Goal: Transaction & Acquisition: Purchase product/service

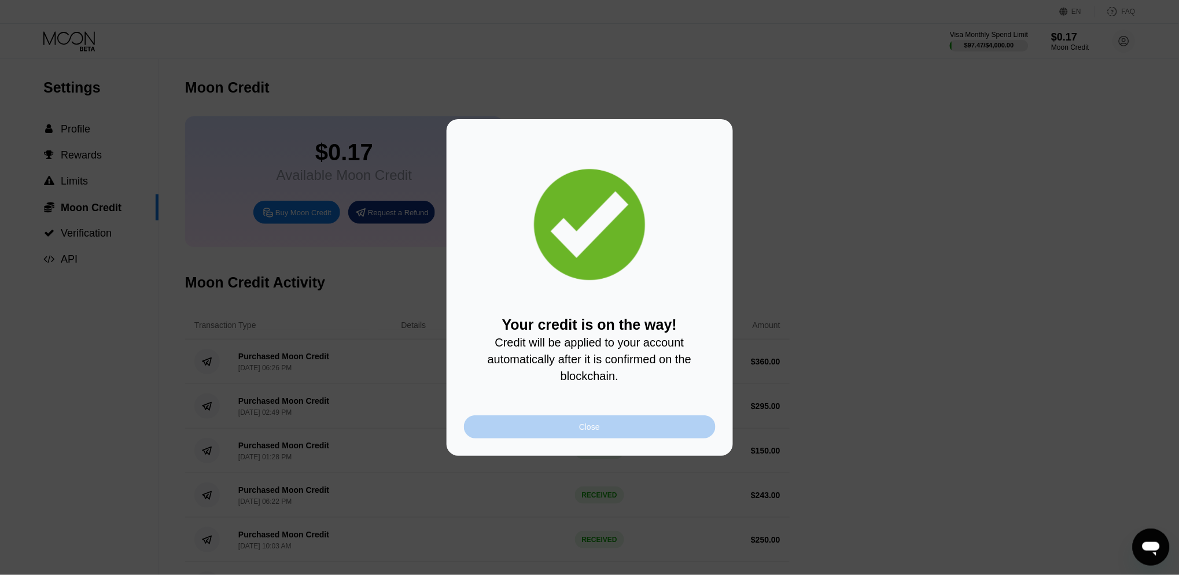
click at [573, 429] on div "Close" at bounding box center [590, 426] width 252 height 23
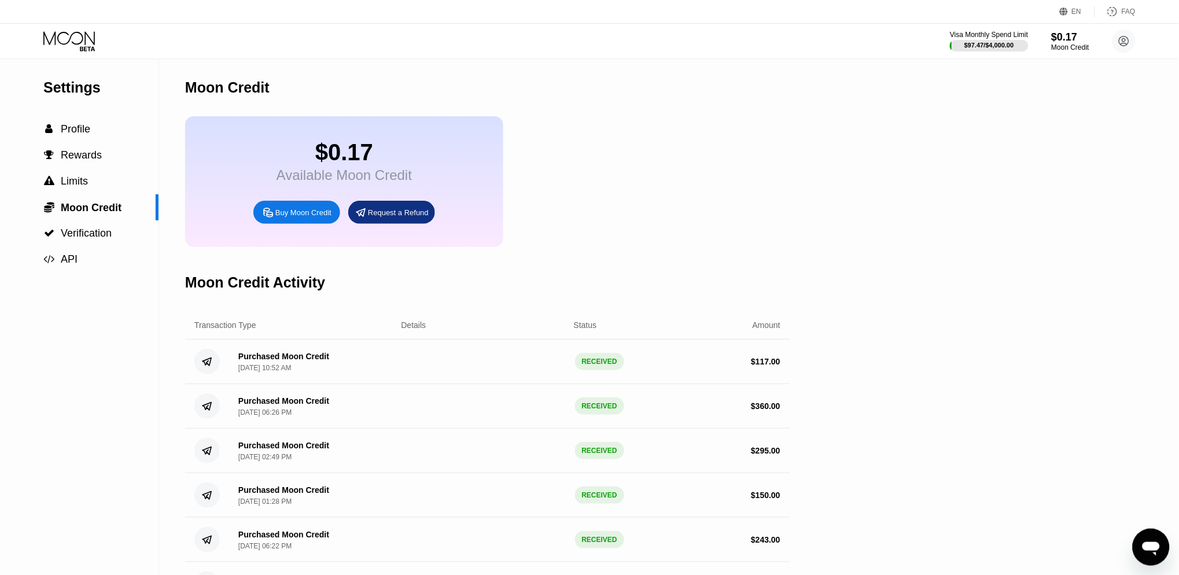
click at [67, 31] on icon at bounding box center [70, 41] width 54 height 20
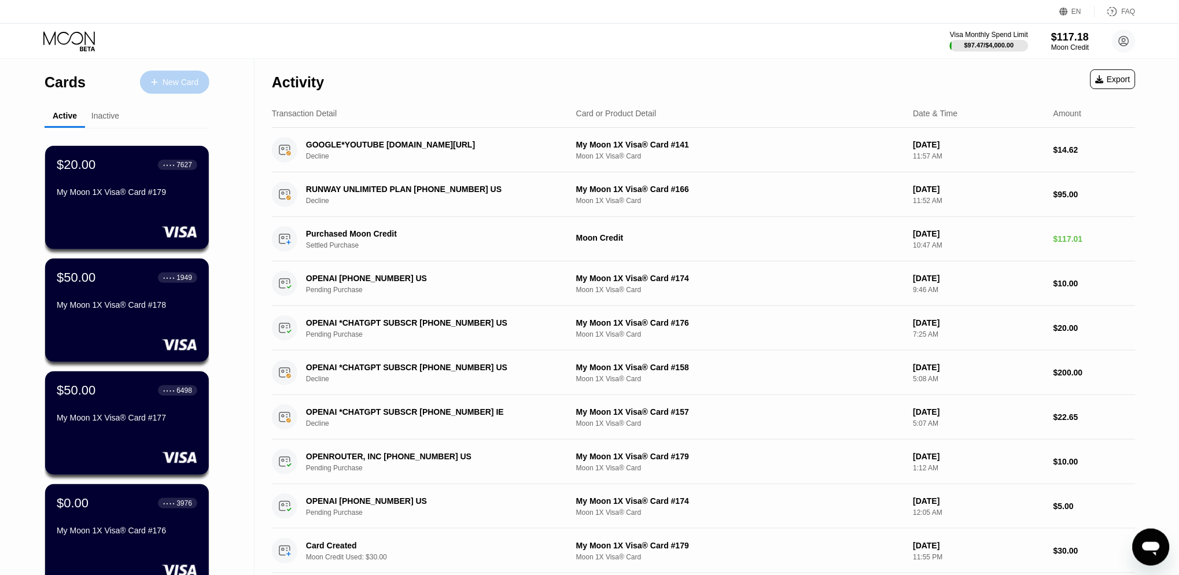
click at [164, 87] on div "New Card" at bounding box center [181, 83] width 36 height 10
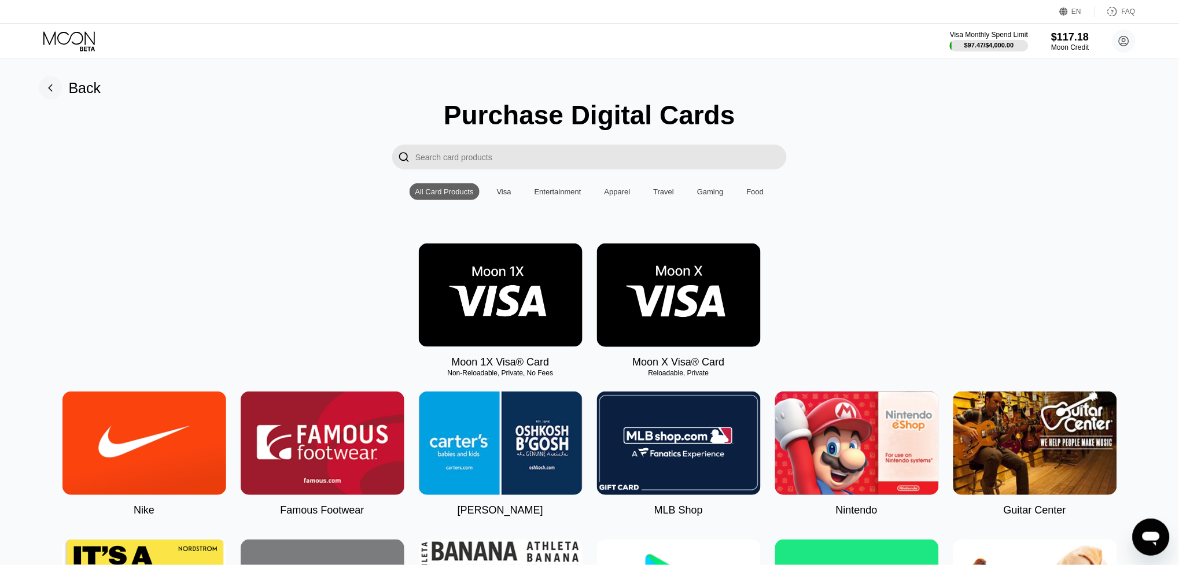
click at [495, 290] on img at bounding box center [501, 296] width 164 height 104
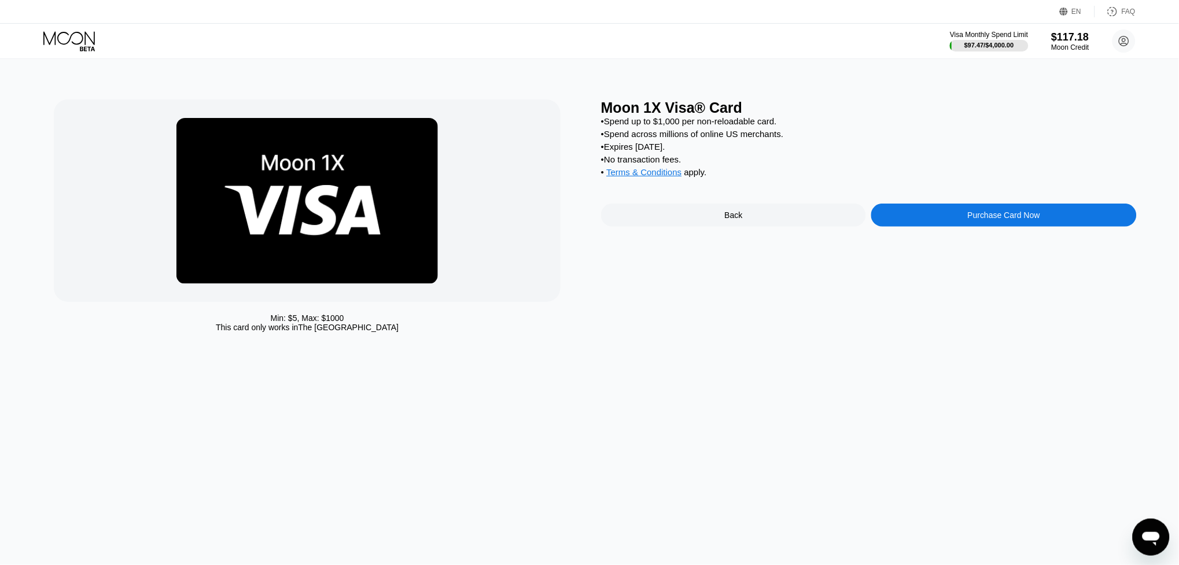
click at [1017, 215] on div "Purchase Card Now" at bounding box center [1004, 215] width 72 height 9
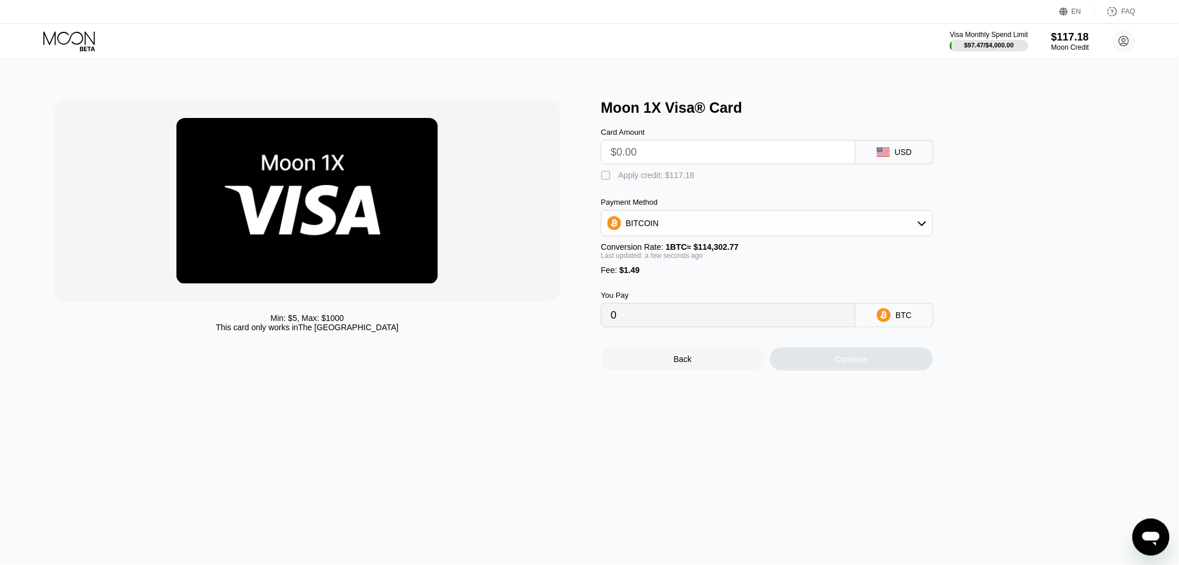
click at [637, 147] on input "text" at bounding box center [728, 152] width 235 height 23
type input "$40"
type input "0.00036299"
type input "$40"
click at [655, 176] on div "Apply credit: $41.49" at bounding box center [655, 175] width 72 height 9
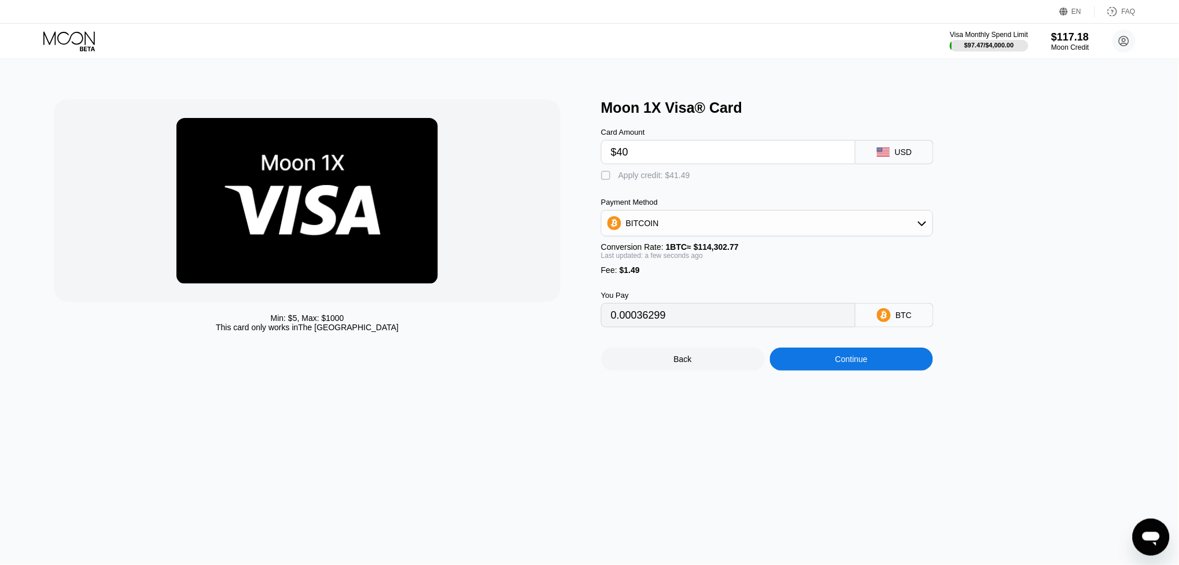
type input "0"
click at [884, 356] on div "Continue" at bounding box center [852, 359] width 164 height 23
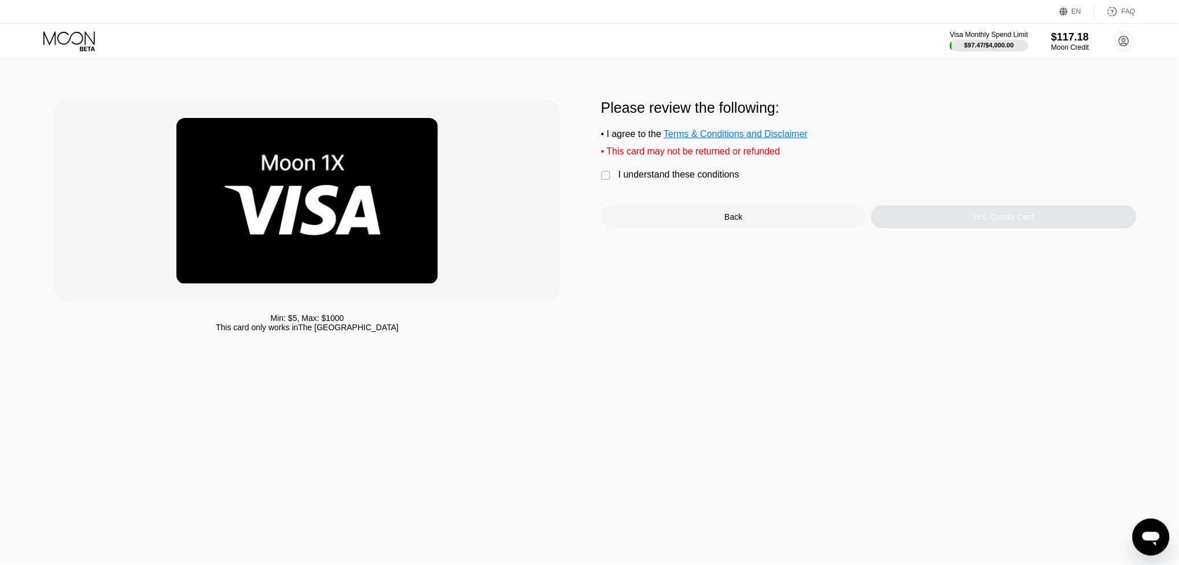
click at [684, 177] on div "I understand these conditions" at bounding box center [679, 175] width 121 height 10
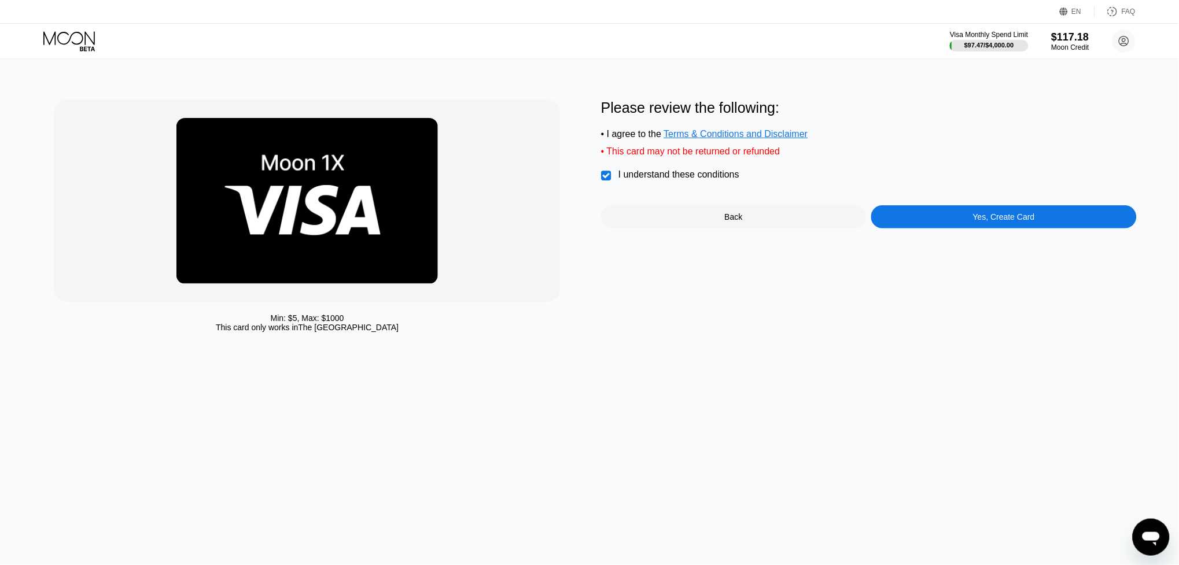
click at [986, 212] on div "Yes, Create Card" at bounding box center [1004, 216] width 62 height 9
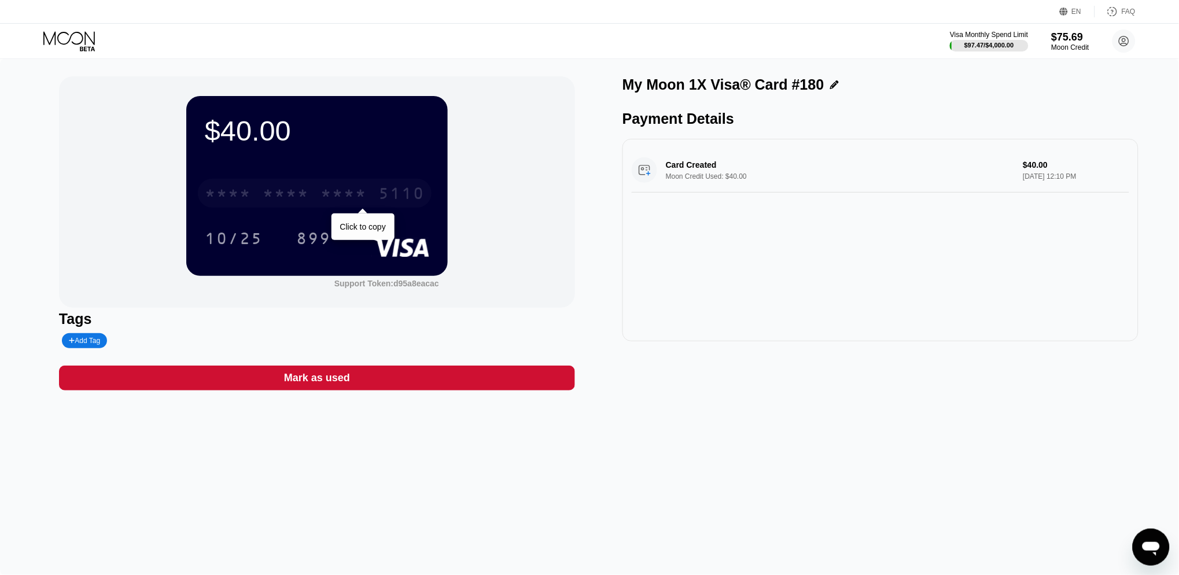
click at [343, 191] on div "* * * *" at bounding box center [344, 195] width 46 height 19
click at [72, 39] on icon at bounding box center [70, 41] width 54 height 20
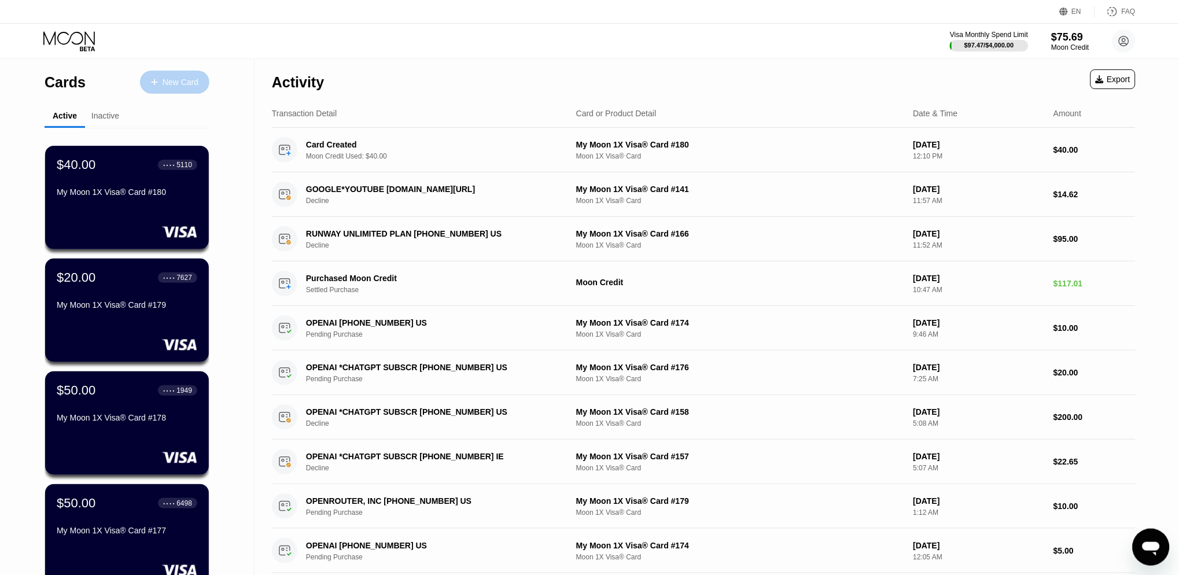
click at [183, 84] on div "New Card" at bounding box center [181, 83] width 36 height 10
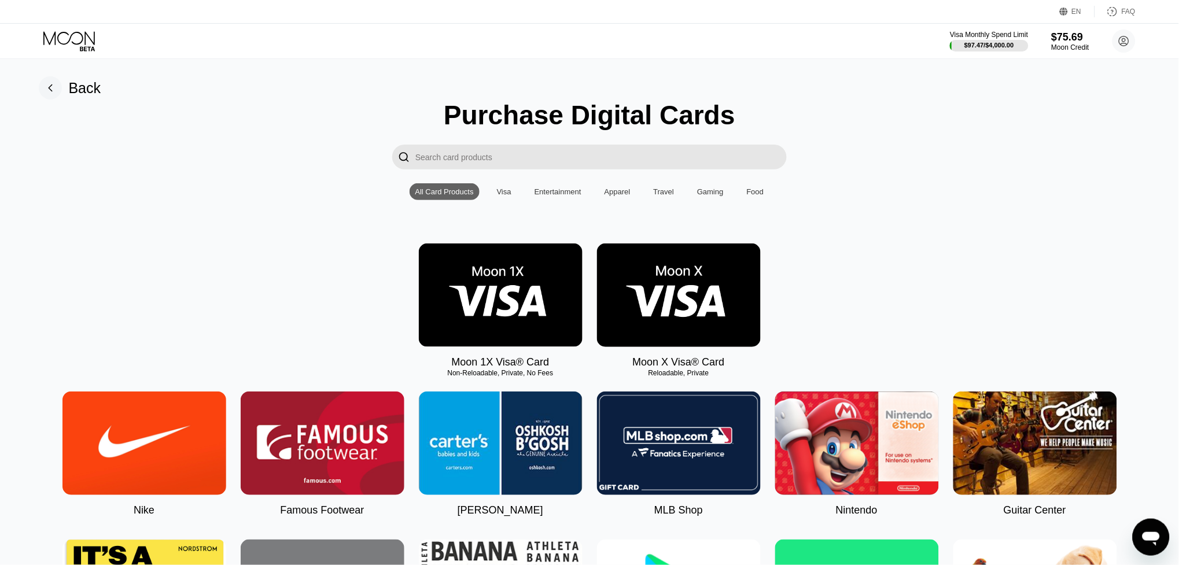
click at [500, 270] on img at bounding box center [501, 296] width 164 height 104
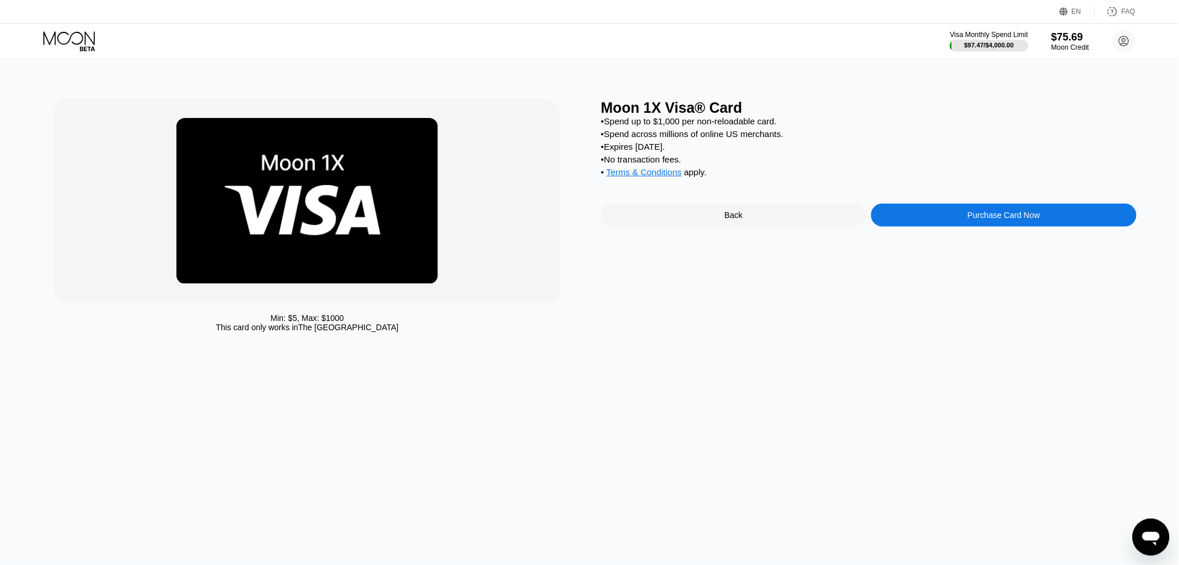
click at [1063, 216] on div "Purchase Card Now" at bounding box center [1003, 215] width 265 height 23
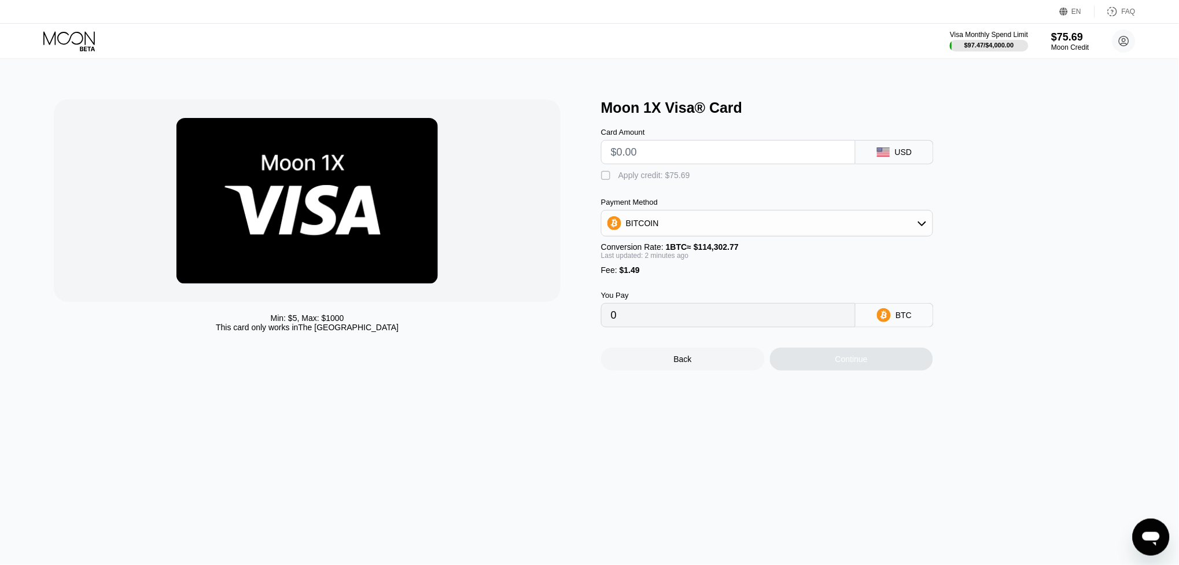
click at [720, 153] on input "text" at bounding box center [728, 152] width 235 height 23
type input "$25"
type input "0.00023176"
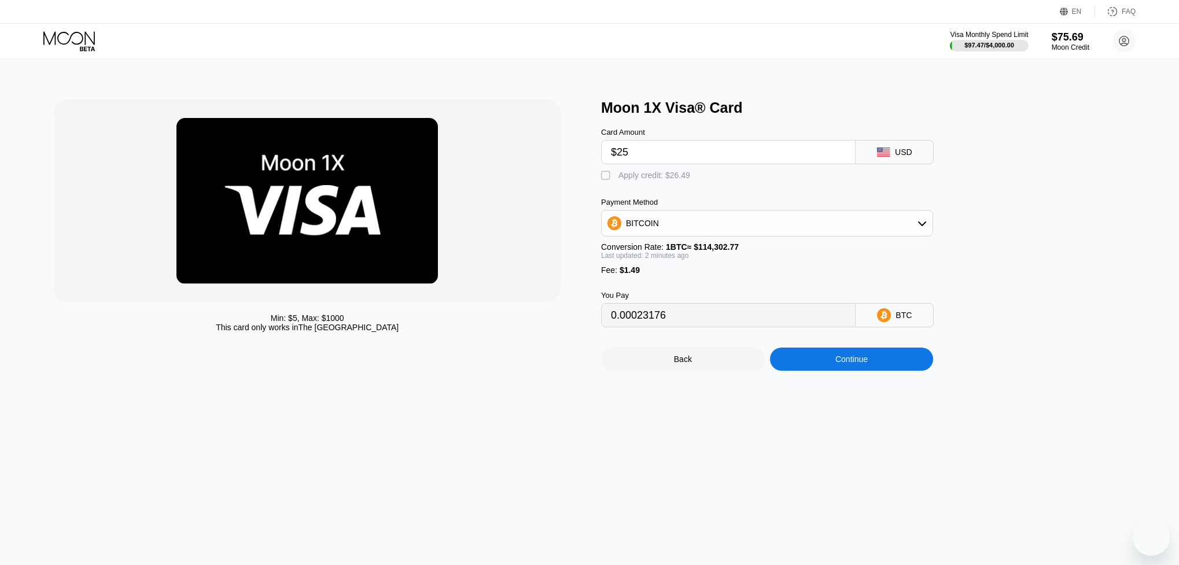
type input "$25"
click at [674, 174] on div "Apply credit: $26.49" at bounding box center [655, 175] width 72 height 9
type input "0"
click at [876, 360] on div "Continue" at bounding box center [852, 359] width 164 height 23
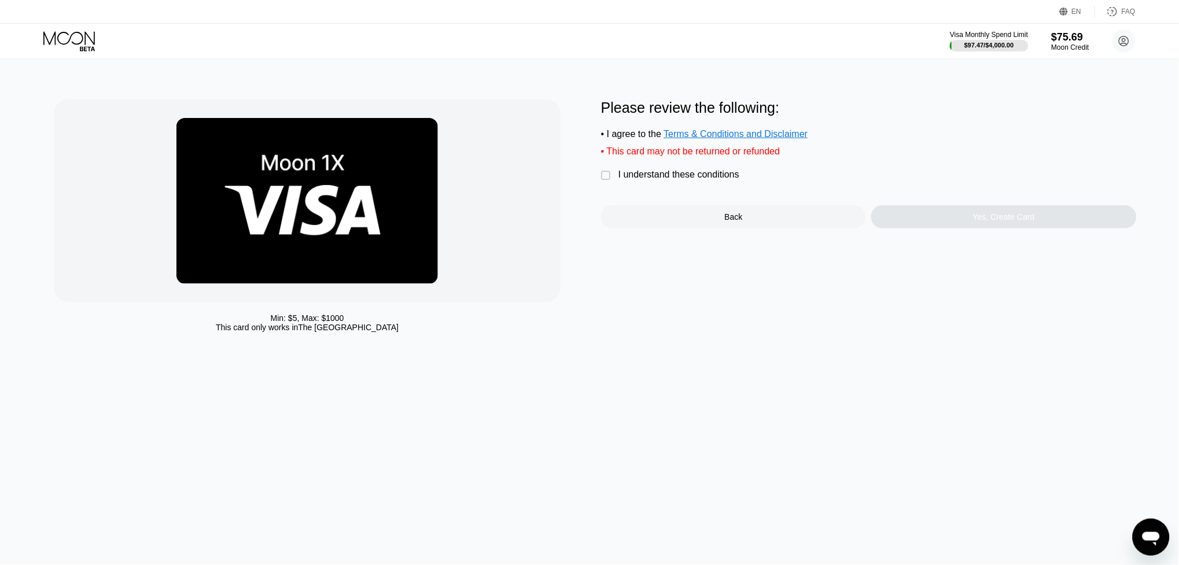
click at [667, 172] on div "I understand these conditions" at bounding box center [679, 175] width 121 height 10
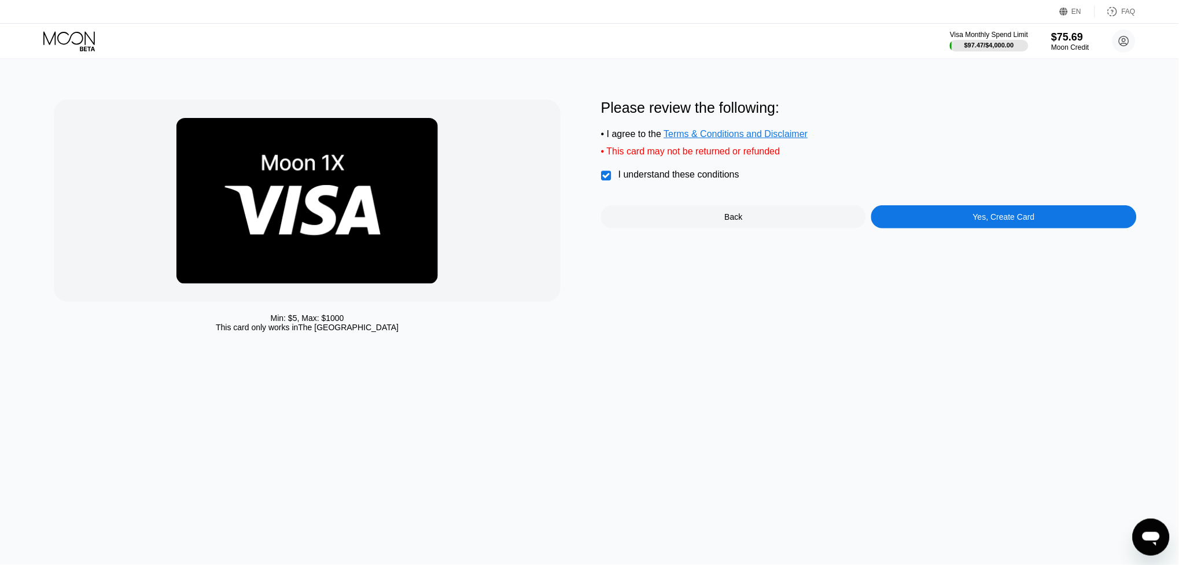
click at [1030, 212] on div "Yes, Create Card" at bounding box center [1004, 216] width 62 height 9
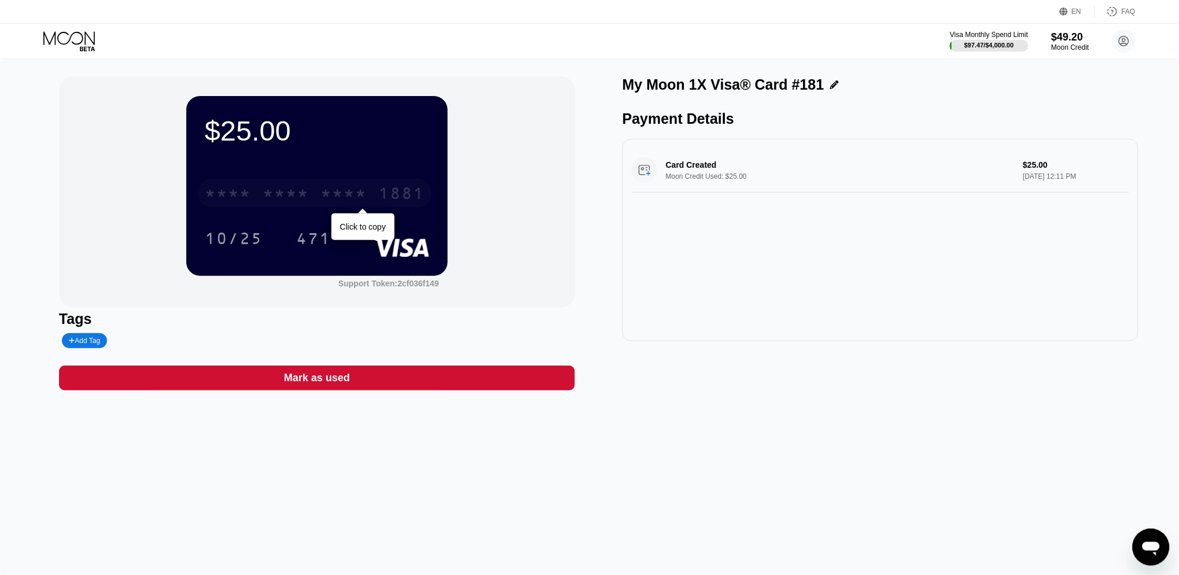
click at [373, 188] on div "* * * * * * * * * * * * 1881" at bounding box center [315, 193] width 234 height 29
click at [66, 45] on icon at bounding box center [70, 41] width 54 height 20
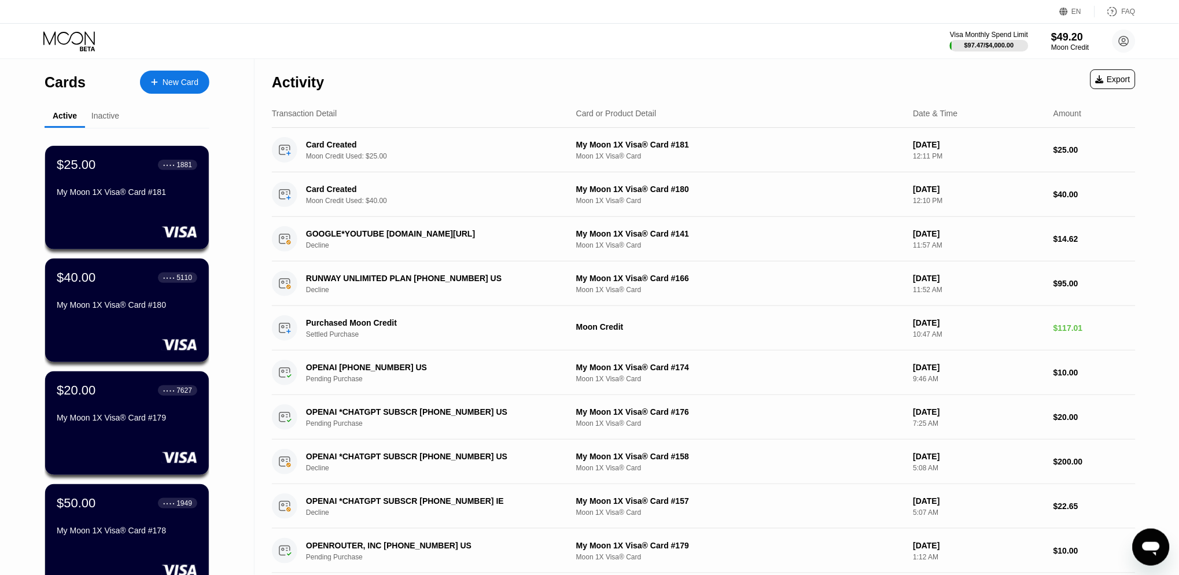
click at [160, 80] on div at bounding box center [160, 83] width 5 height 10
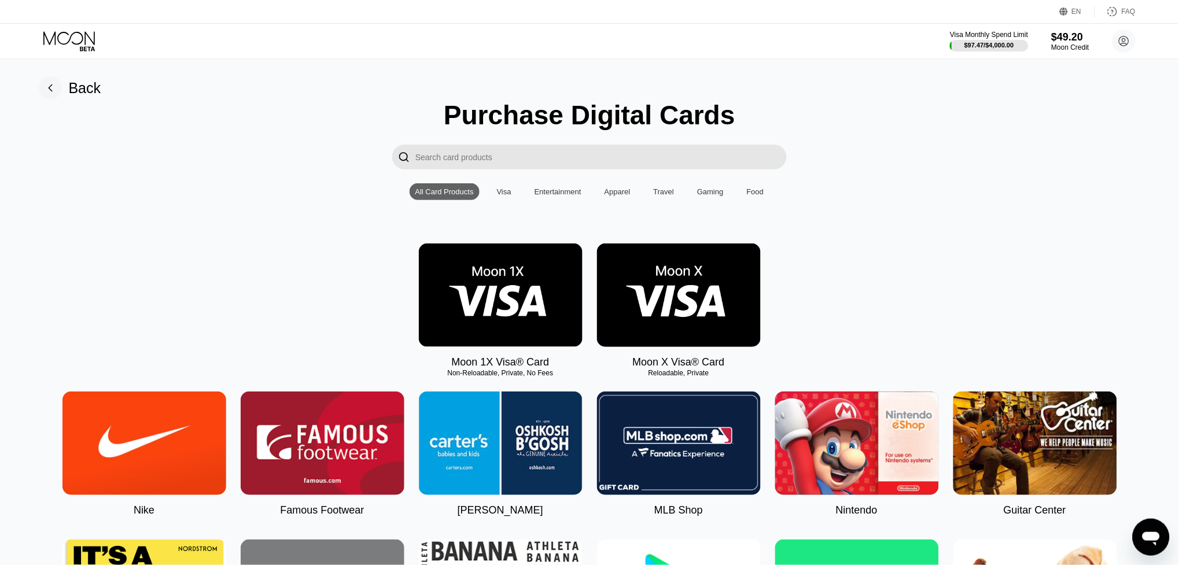
click at [489, 277] on img at bounding box center [501, 296] width 164 height 104
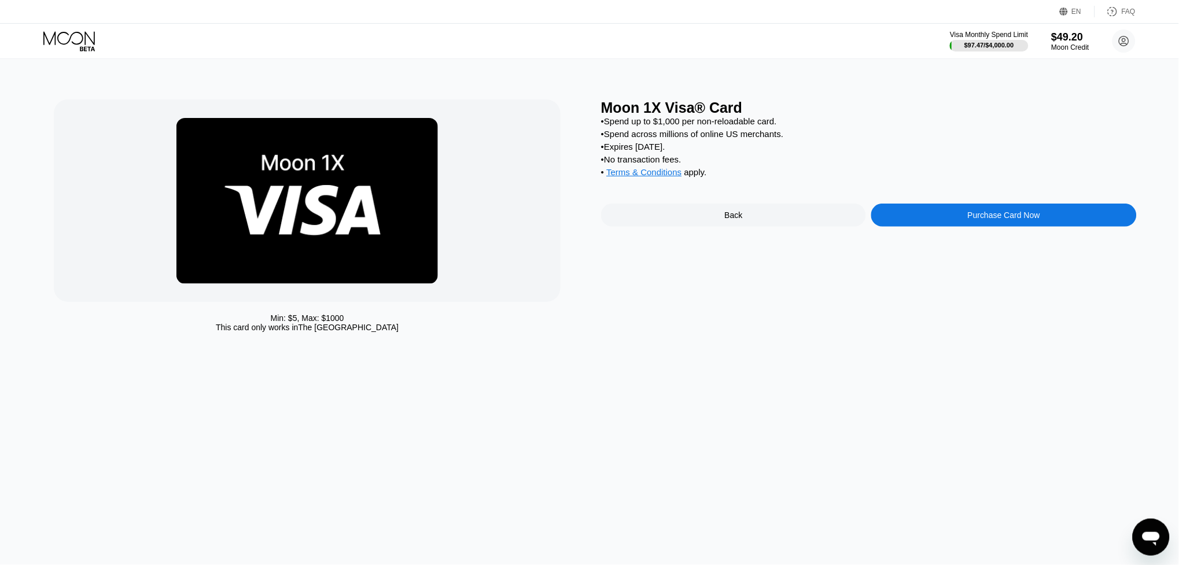
click at [976, 208] on div "Purchase Card Now" at bounding box center [1003, 215] width 265 height 23
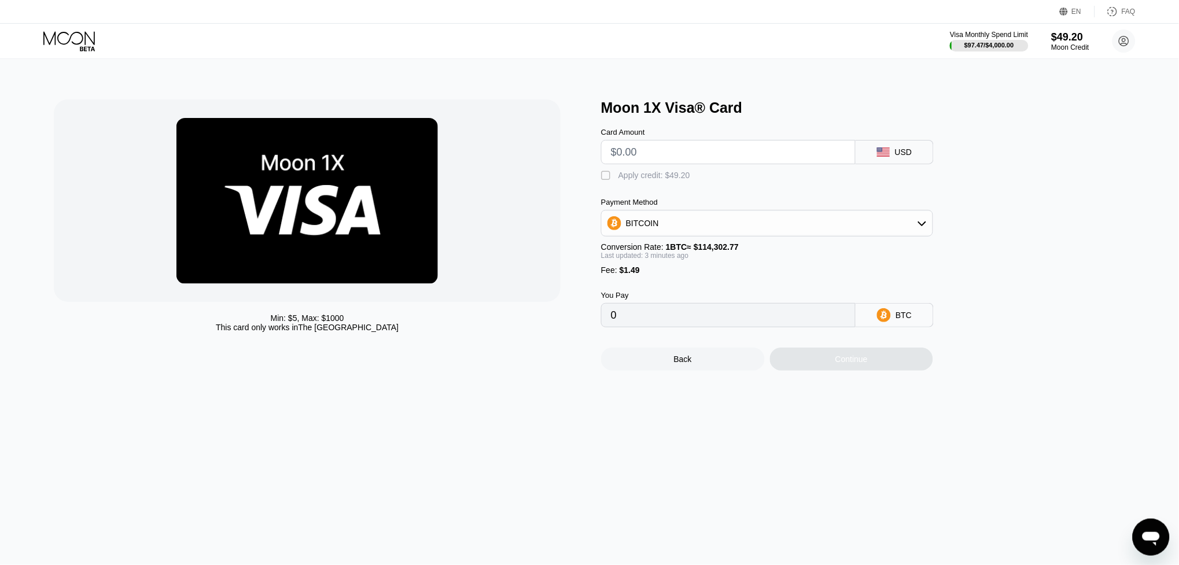
click at [658, 153] on input "text" at bounding box center [728, 152] width 235 height 23
type input "$15"
type input "0.00014427"
type input "$15"
click at [631, 175] on div "Apply credit: $16.49" at bounding box center [655, 175] width 72 height 9
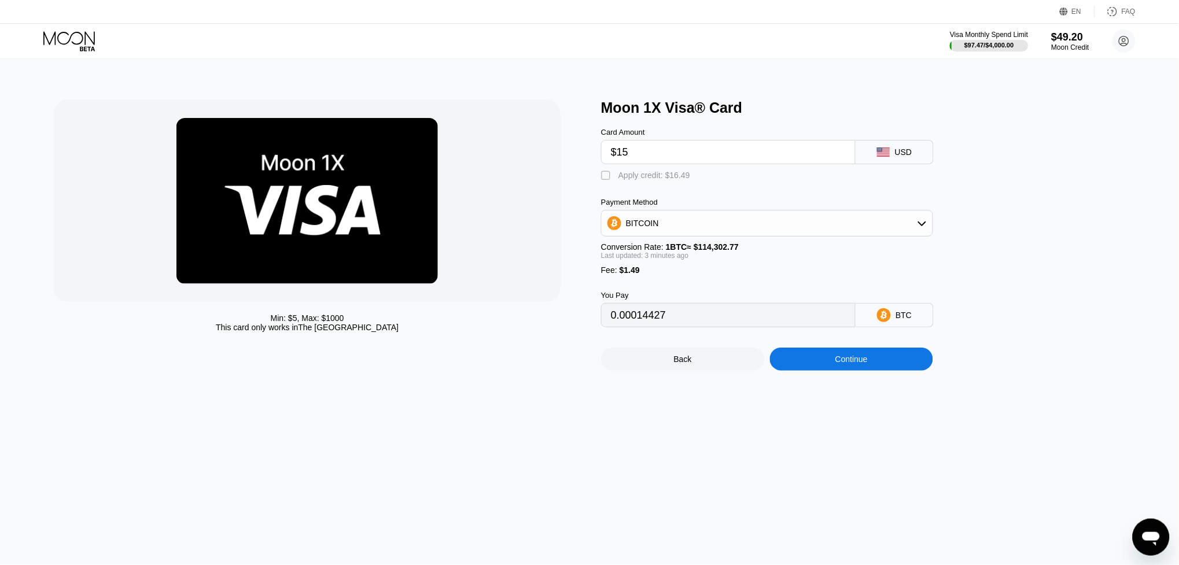
type input "0"
click at [827, 361] on div "Continue" at bounding box center [852, 359] width 164 height 23
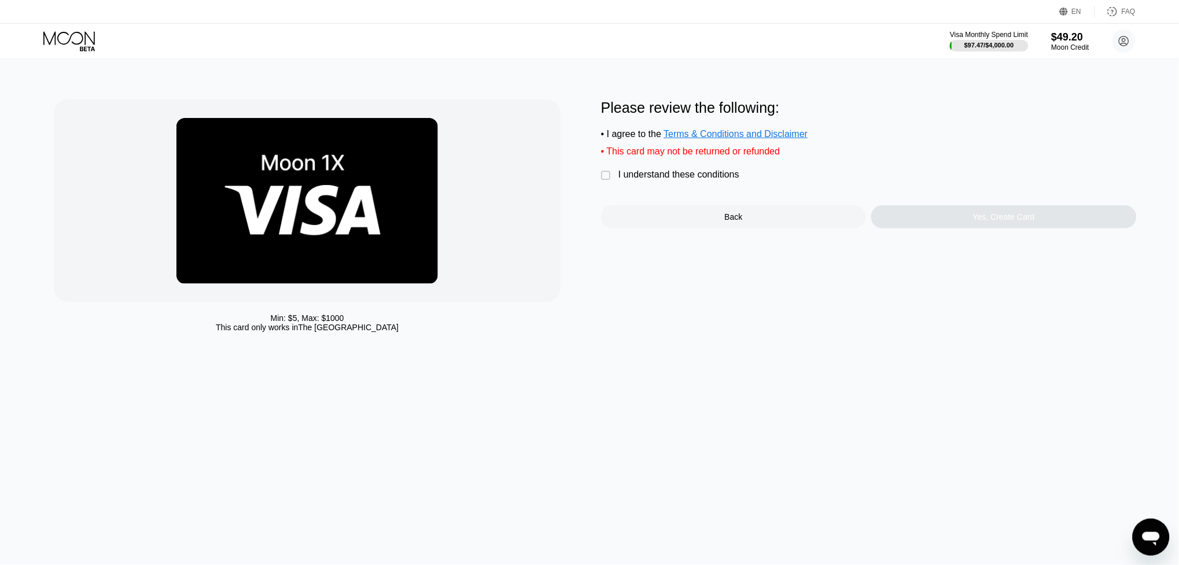
click at [651, 174] on div "I understand these conditions" at bounding box center [679, 175] width 121 height 10
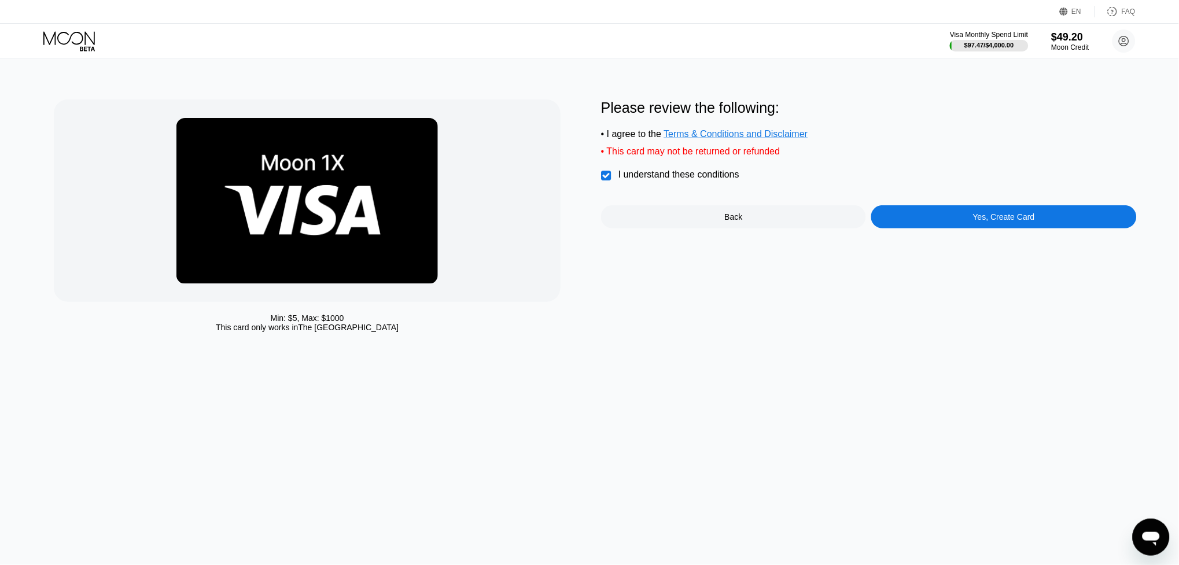
click at [982, 212] on div "Yes, Create Card" at bounding box center [1004, 216] width 62 height 9
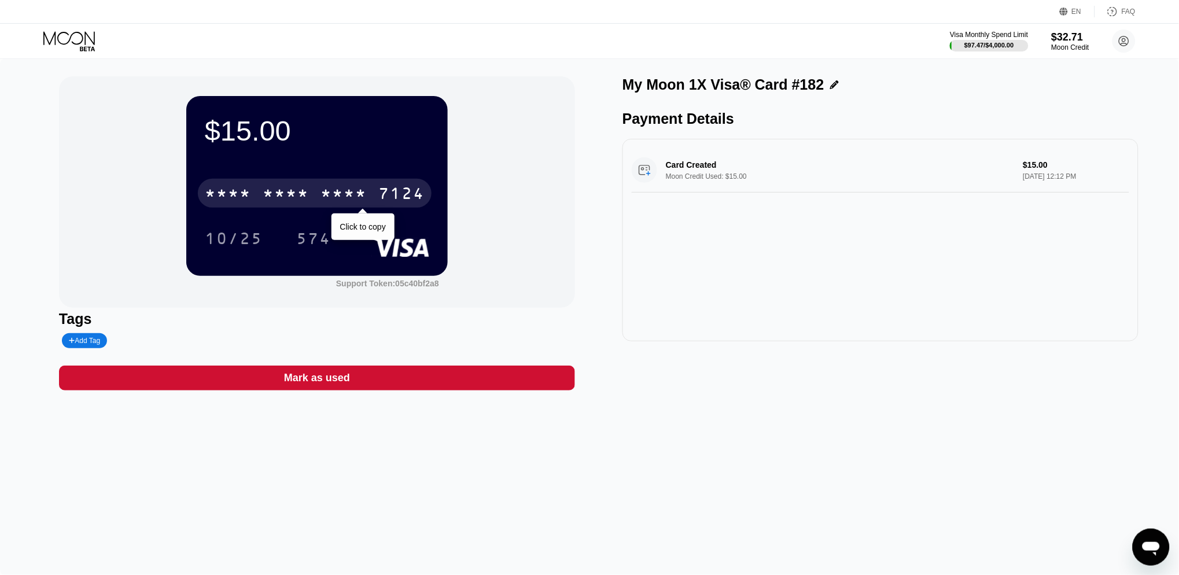
click at [366, 196] on div "* * * *" at bounding box center [344, 195] width 46 height 19
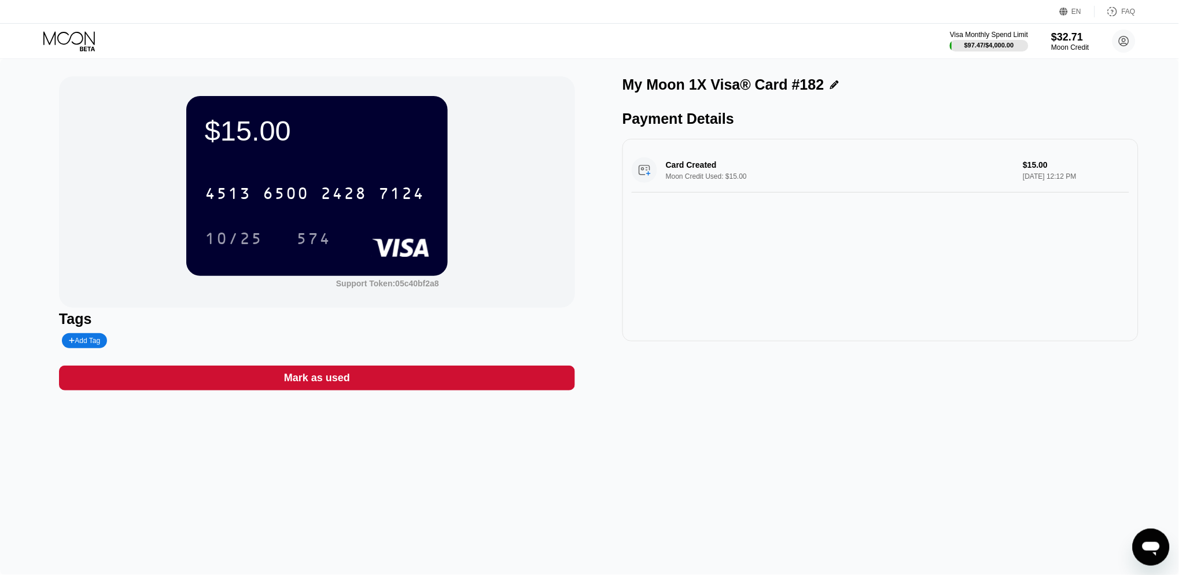
click at [73, 37] on icon at bounding box center [70, 41] width 54 height 20
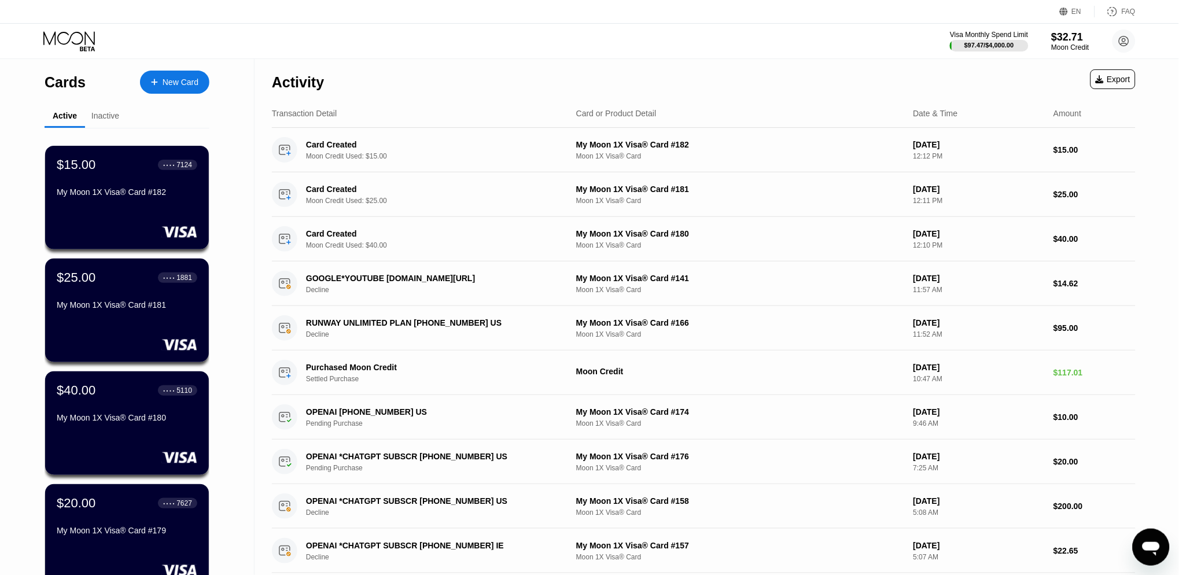
click at [174, 89] on div "New Card" at bounding box center [174, 82] width 69 height 23
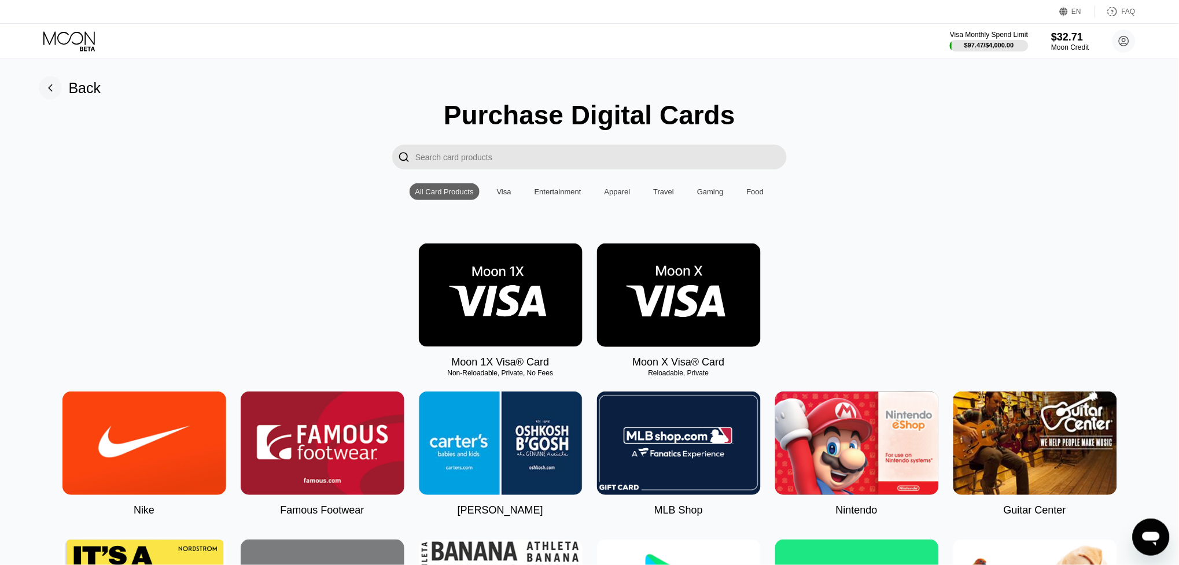
click at [493, 260] on img at bounding box center [501, 296] width 164 height 104
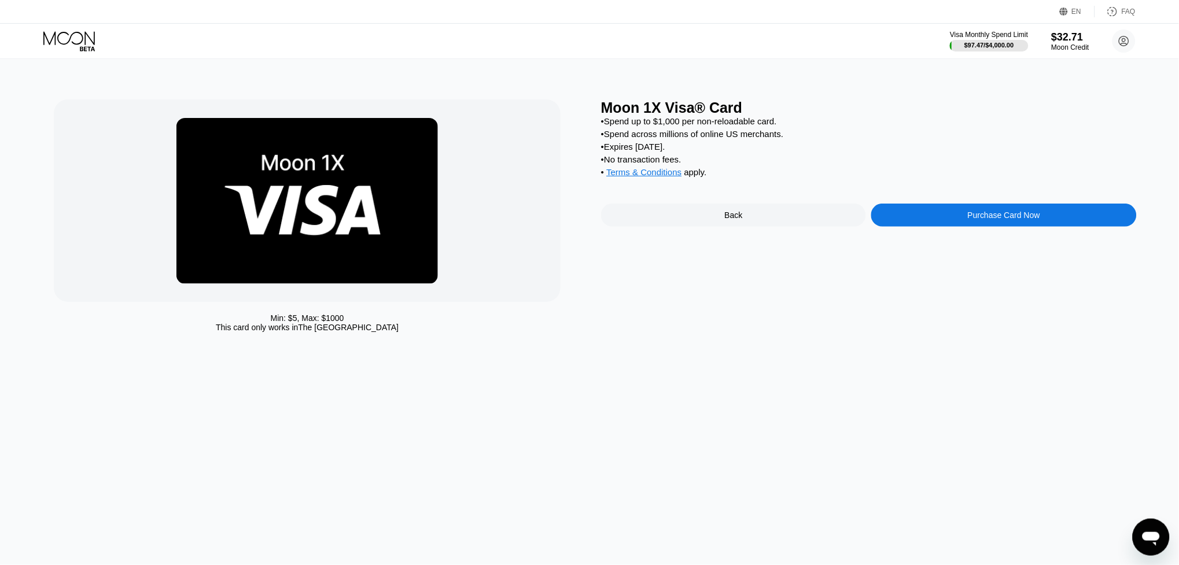
click at [968, 212] on div "Purchase Card Now" at bounding box center [1004, 215] width 72 height 9
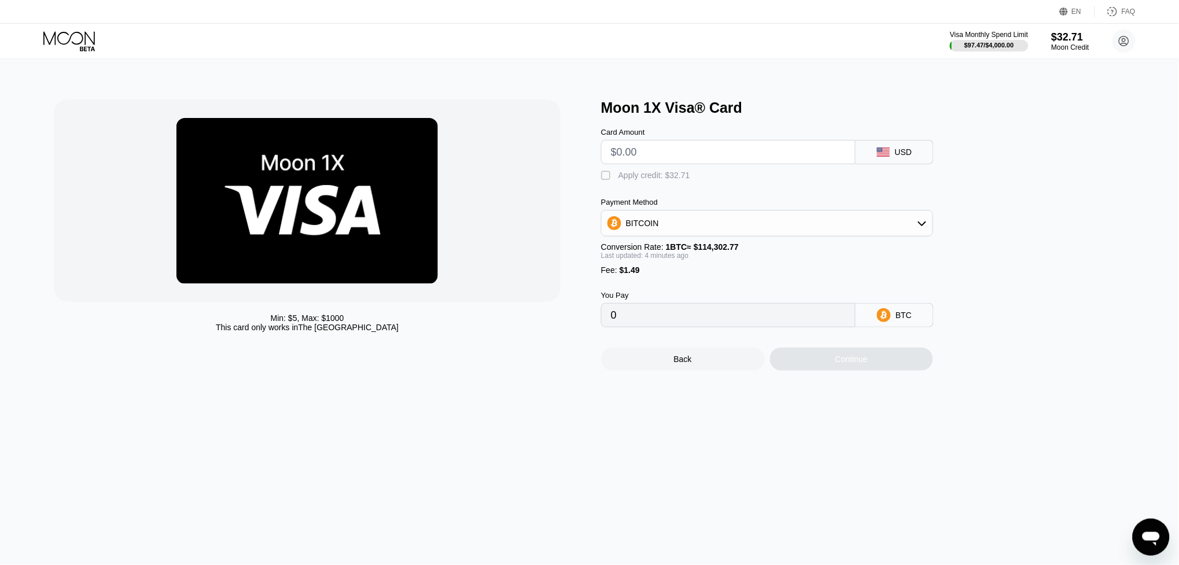
click at [628, 163] on input "text" at bounding box center [728, 152] width 235 height 23
type input "$3"
type input "0.00003929"
type input "$30"
type input "0.00027536"
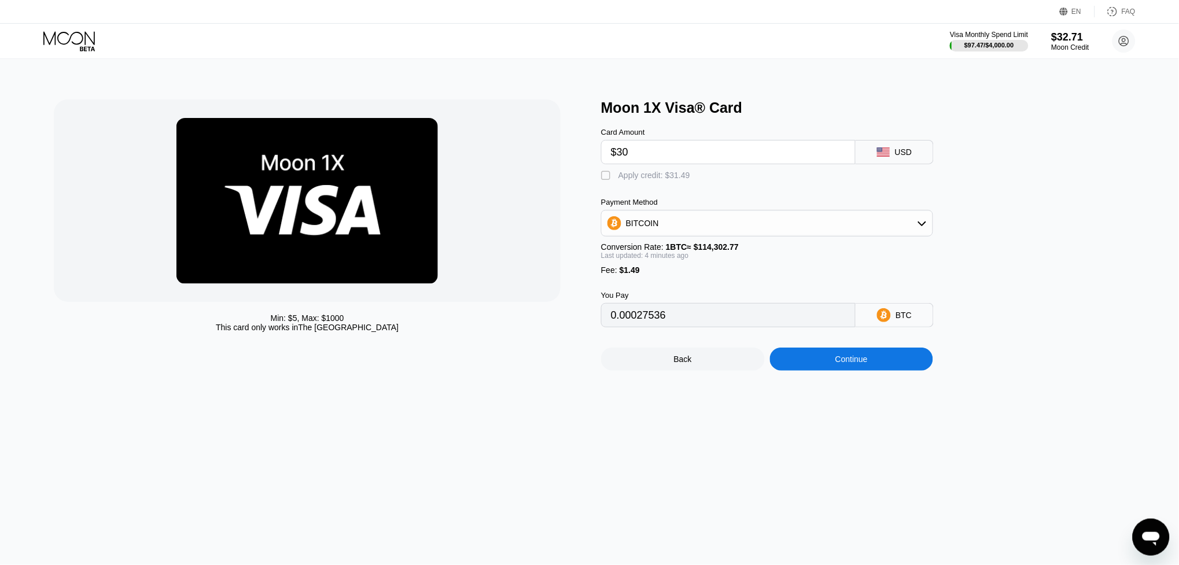
type input "$30"
click at [657, 175] on div "Apply credit: $31.49" at bounding box center [655, 175] width 72 height 9
type input "0"
click at [883, 357] on div "Continue" at bounding box center [852, 359] width 164 height 23
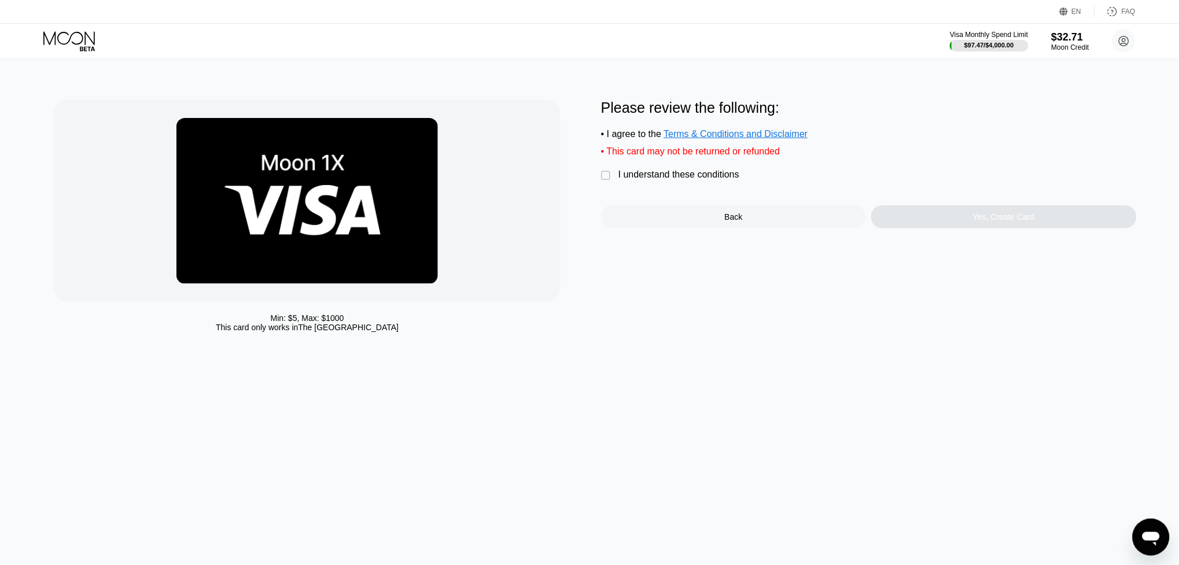
click at [709, 172] on div "I understand these conditions" at bounding box center [679, 175] width 121 height 10
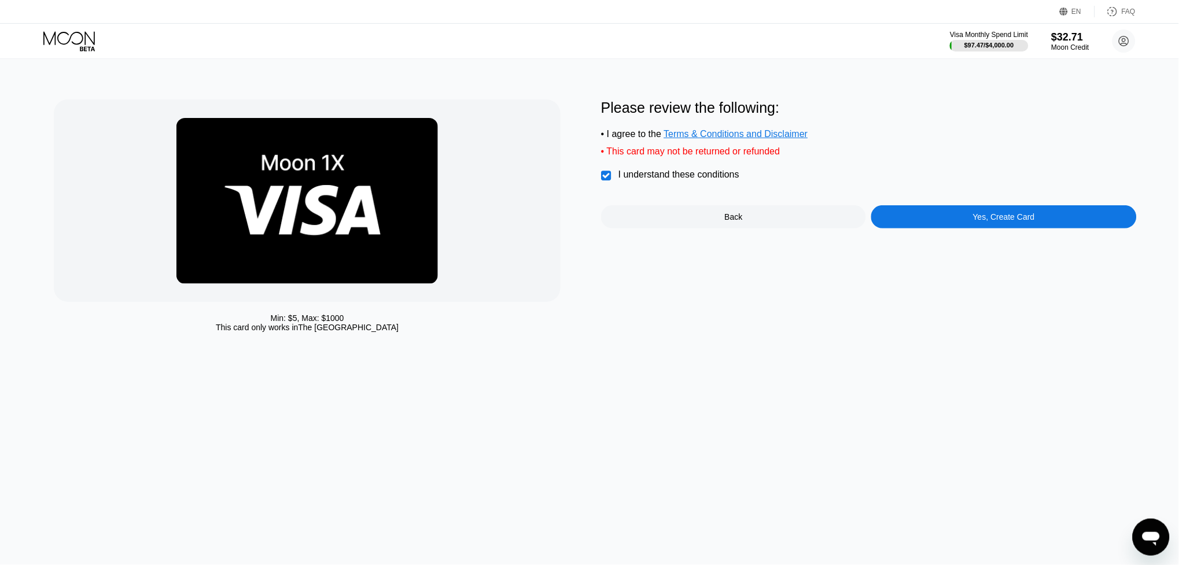
click at [940, 216] on div "Yes, Create Card" at bounding box center [1003, 216] width 265 height 23
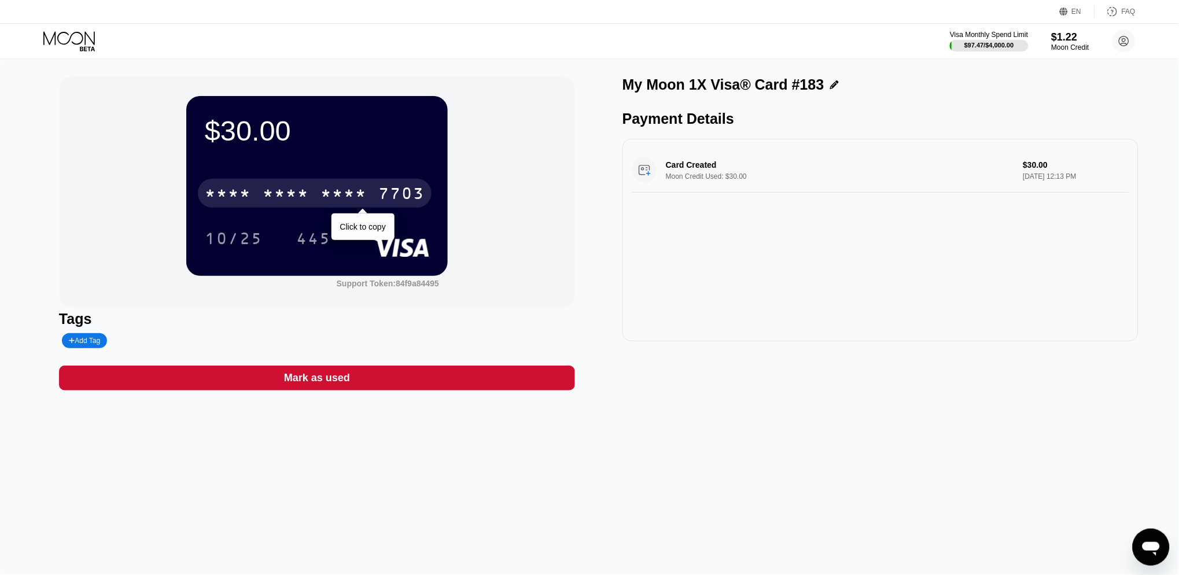
click at [373, 196] on div "* * * * * * * * * * * * 7703" at bounding box center [315, 193] width 234 height 29
